Goal: Task Accomplishment & Management: Use online tool/utility

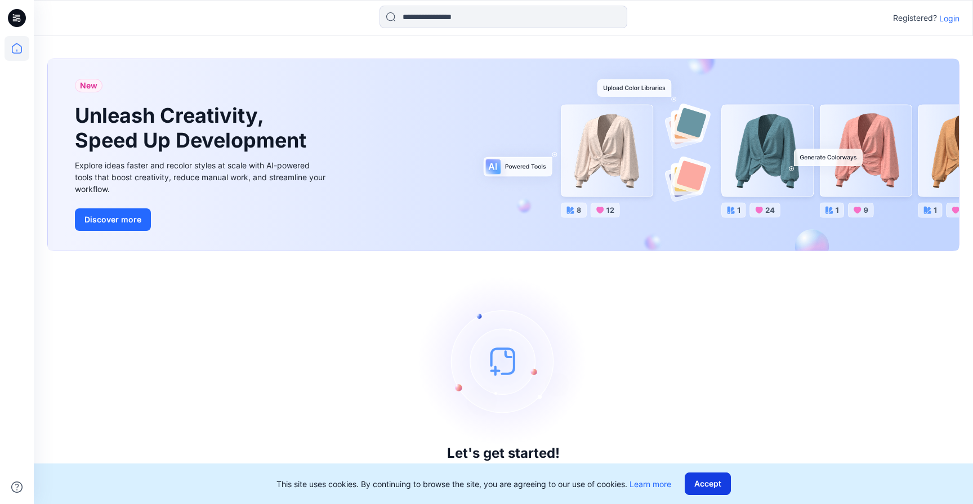
click at [706, 480] on button "Accept" at bounding box center [708, 484] width 46 height 23
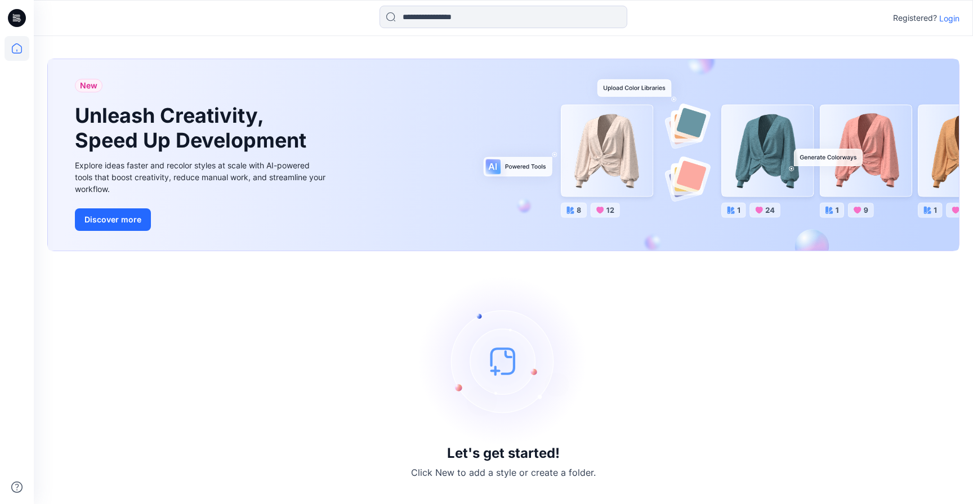
click at [951, 20] on p "Login" at bounding box center [950, 18] width 20 height 12
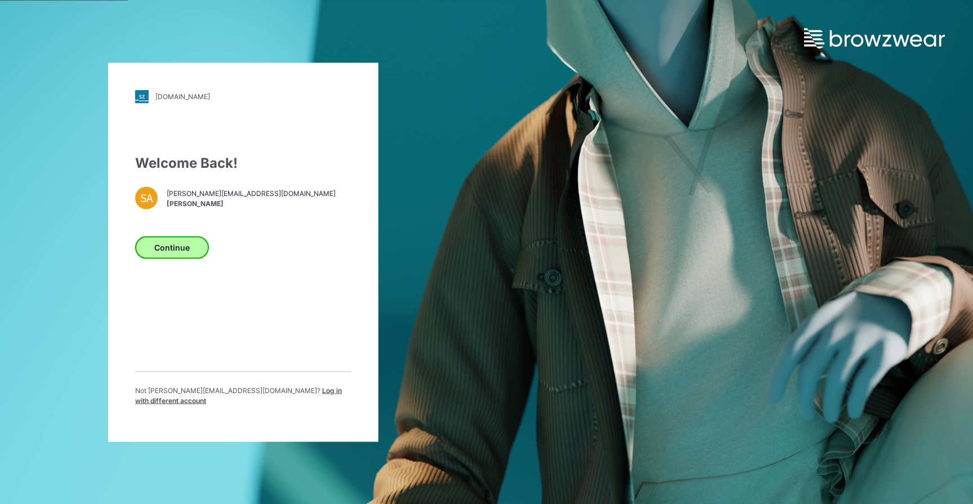
click at [140, 253] on button "Continue" at bounding box center [172, 247] width 74 height 23
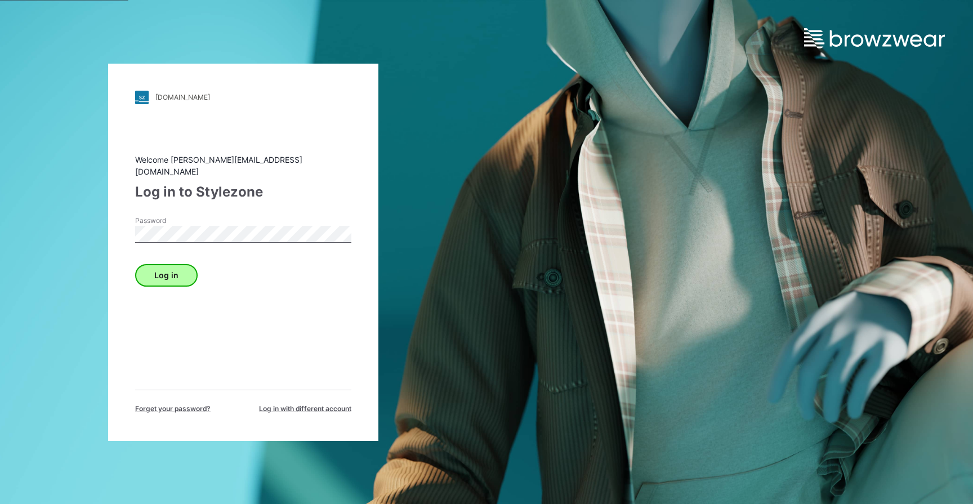
click at [176, 266] on button "Log in" at bounding box center [166, 275] width 63 height 23
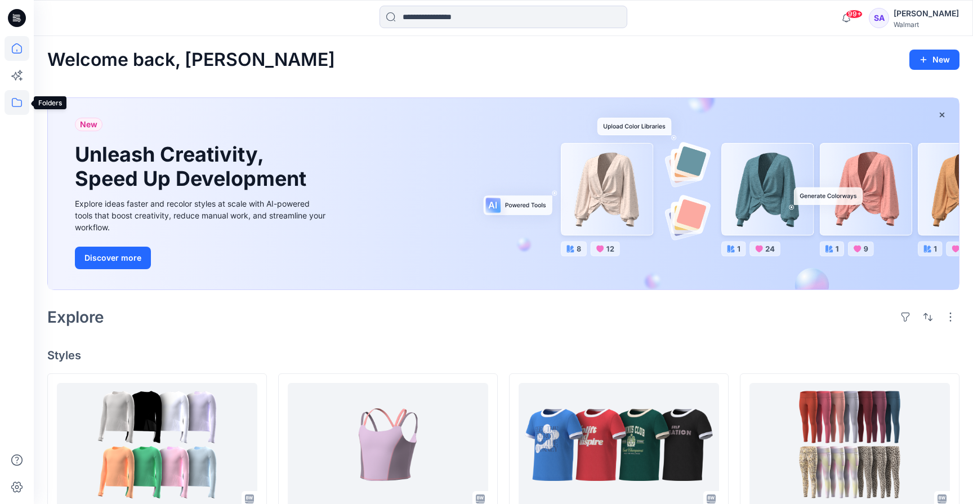
click at [16, 98] on icon at bounding box center [17, 102] width 25 height 25
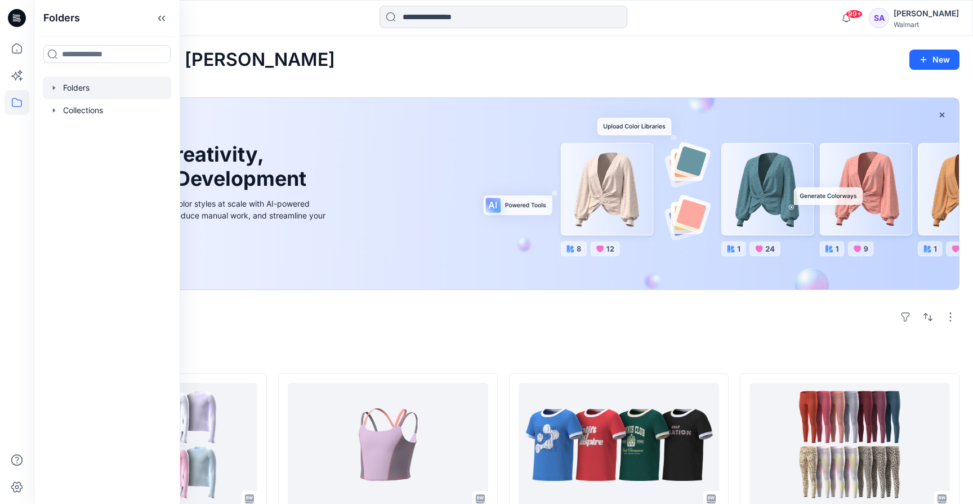
click at [76, 91] on div at bounding box center [107, 88] width 128 height 23
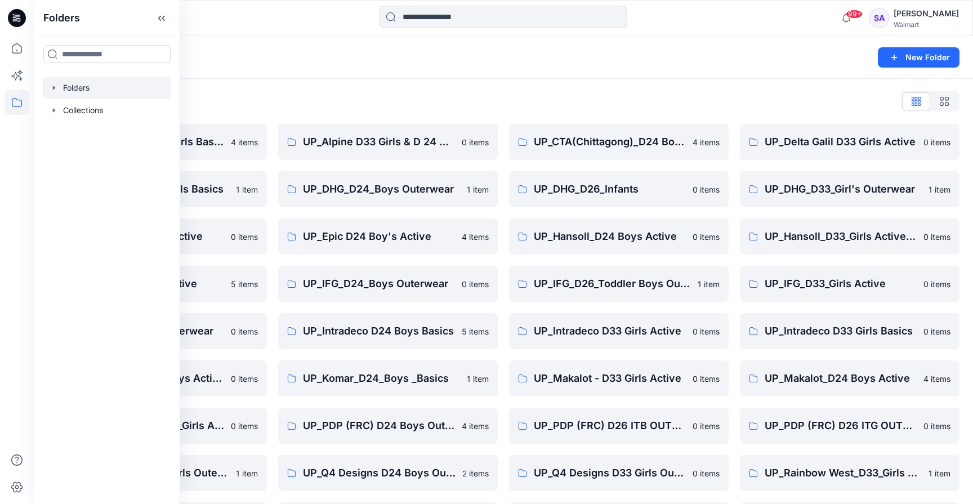
click at [341, 79] on div "Folders List UP_ Mas Acme D33 Girls Basics 4 items UP_Delta Galil D33 Girls Bas…" at bounding box center [504, 339] width 940 height 520
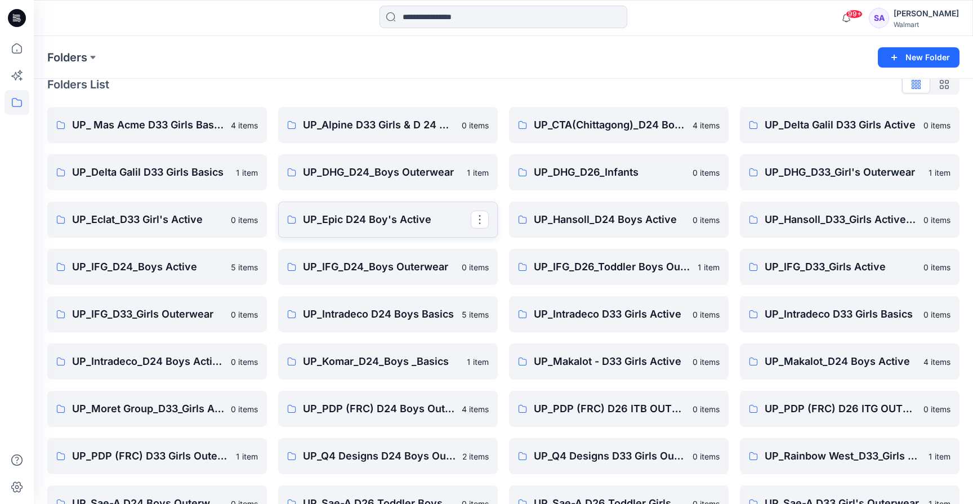
scroll to position [22, 0]
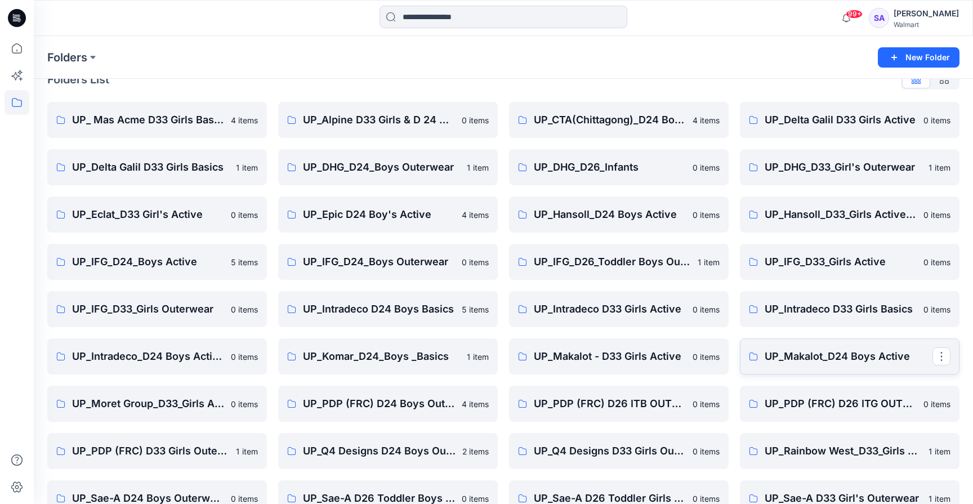
click at [827, 363] on p "UP_Makalot_D24 Boys Active" at bounding box center [849, 357] width 168 height 16
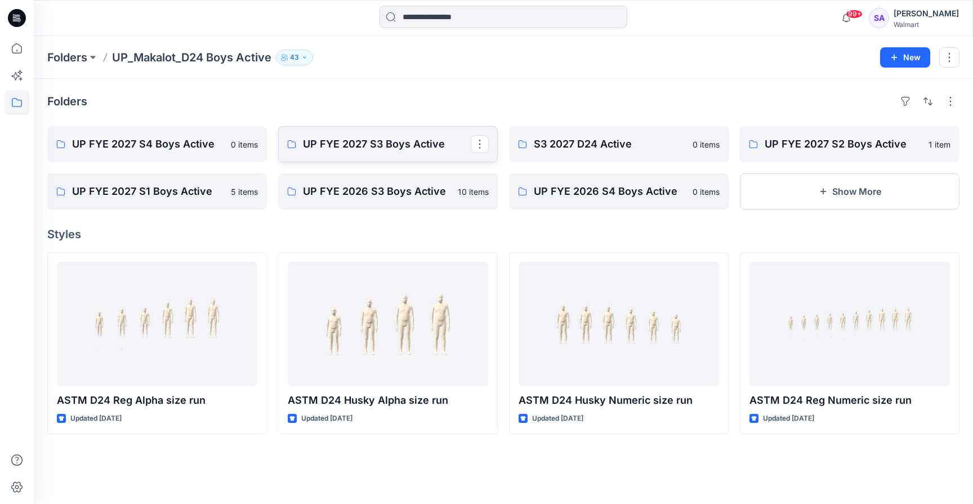
click at [357, 145] on p "UP FYE 2027 S3 Boys Active" at bounding box center [387, 144] width 168 height 16
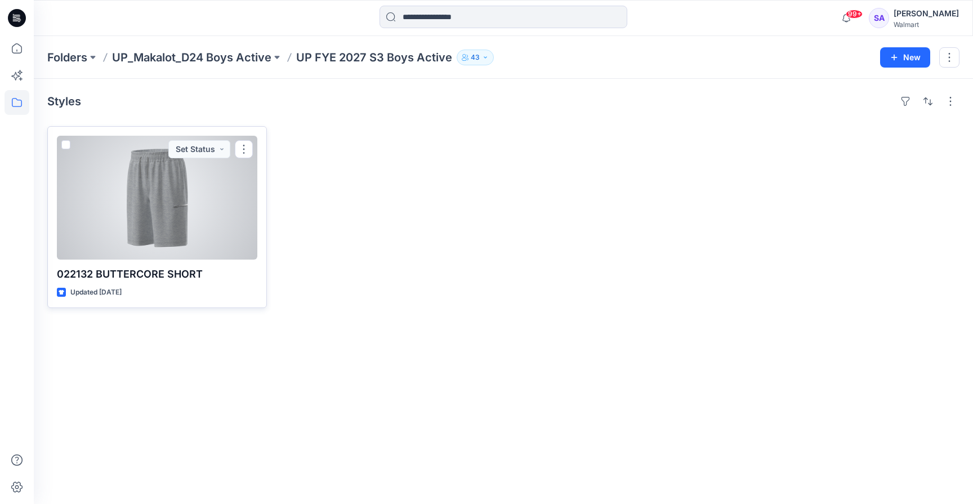
click at [172, 199] on div at bounding box center [157, 198] width 201 height 124
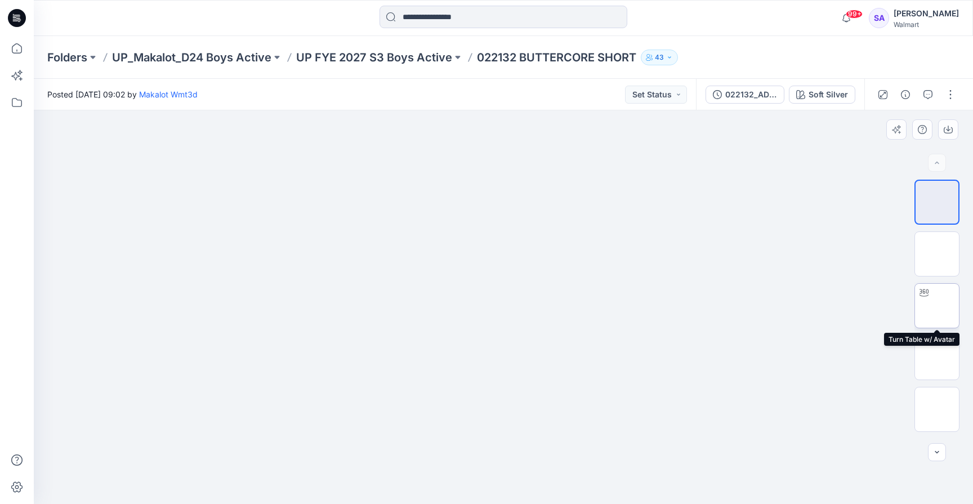
click at [927, 297] on icon at bounding box center [924, 292] width 9 height 9
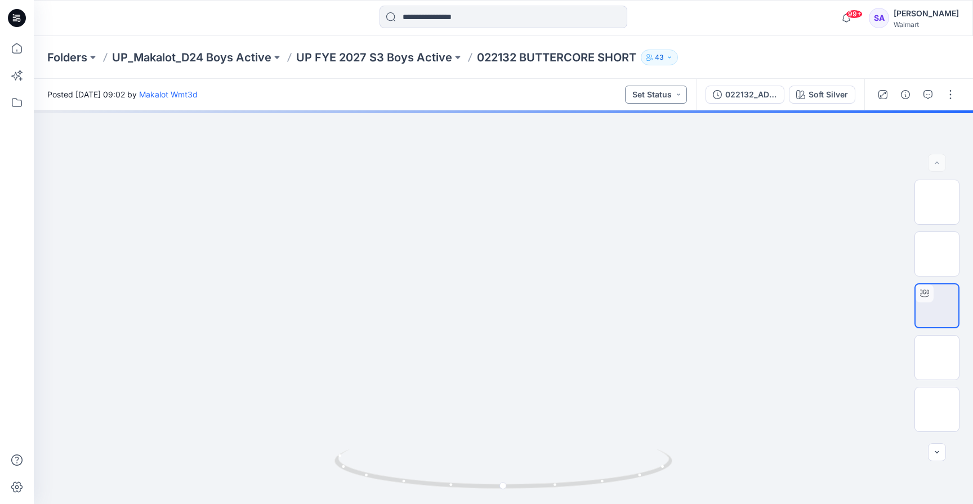
click at [655, 96] on button "Set Status" at bounding box center [656, 95] width 62 height 18
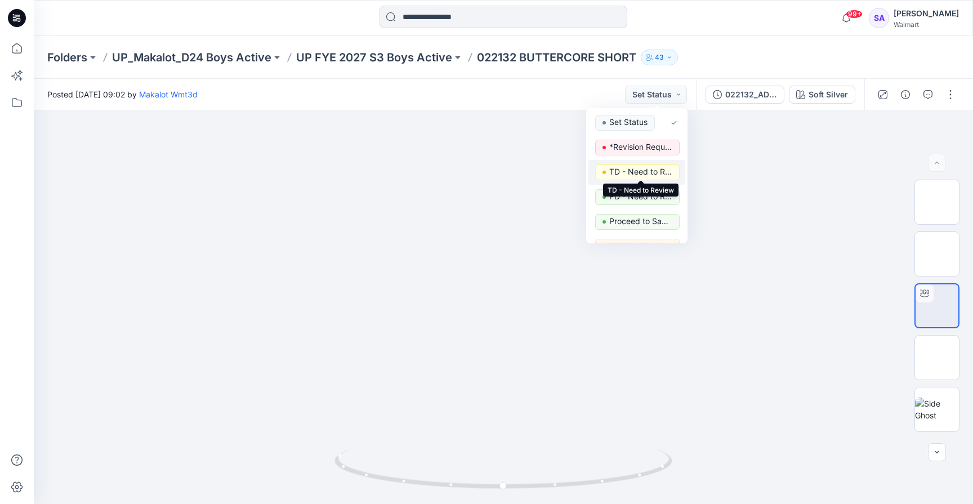
click at [655, 168] on p "TD - Need to Review" at bounding box center [640, 171] width 63 height 15
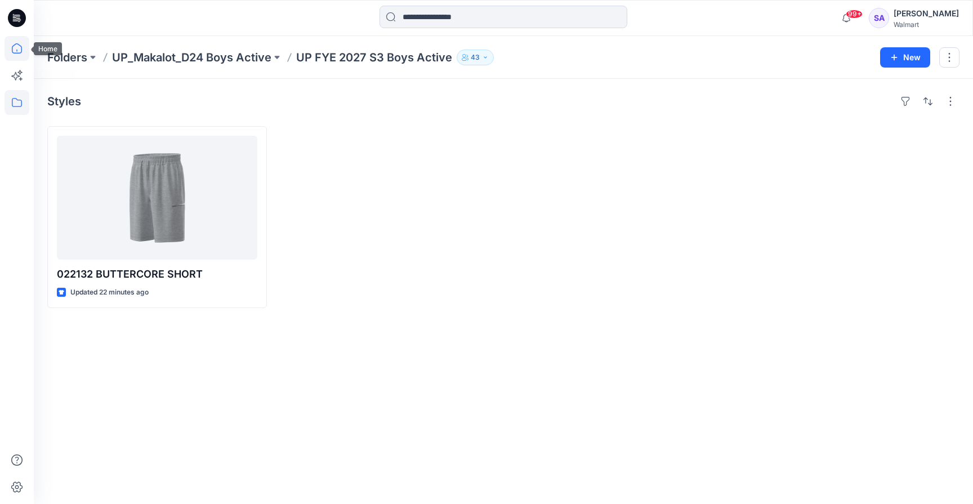
click at [18, 46] on icon at bounding box center [17, 48] width 25 height 25
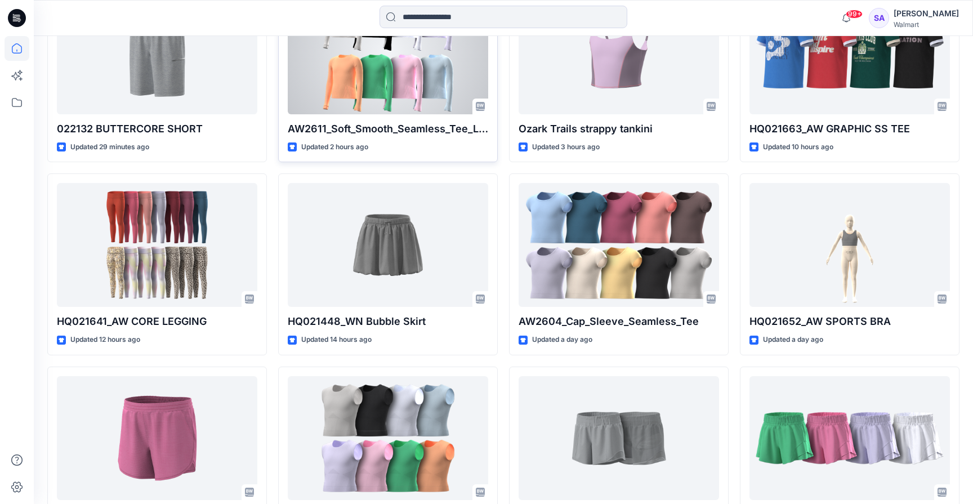
scroll to position [442, 0]
